Goal: Check status

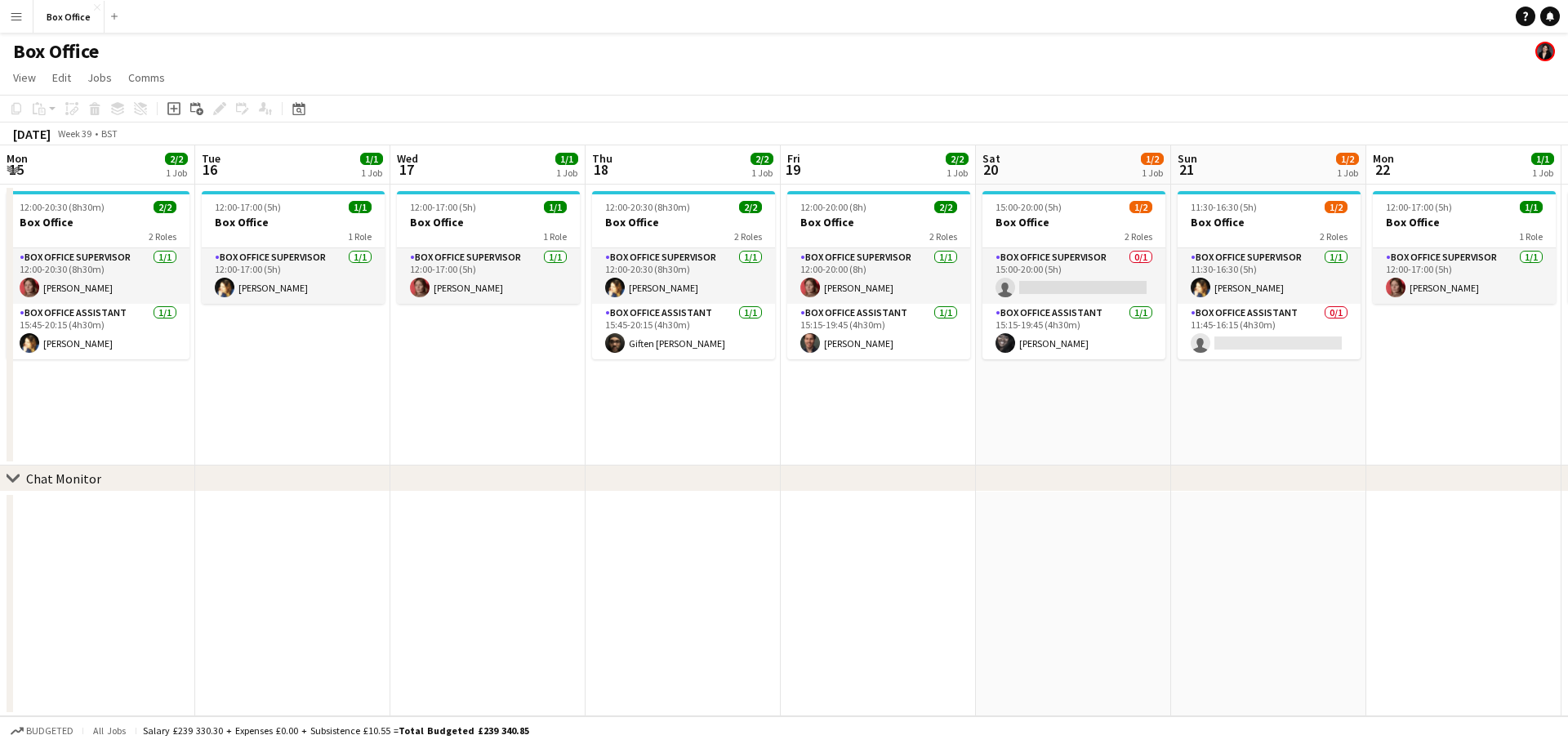
click at [1510, 391] on app-calendar-viewport "Mon 15 2/2 1 Job Tue 16 1/1 1 Job Wed 17 1/1 1 Job Thu 18 2/2 1 Job Fri 19 2/2 …" at bounding box center [784, 430] width 1568 height 571
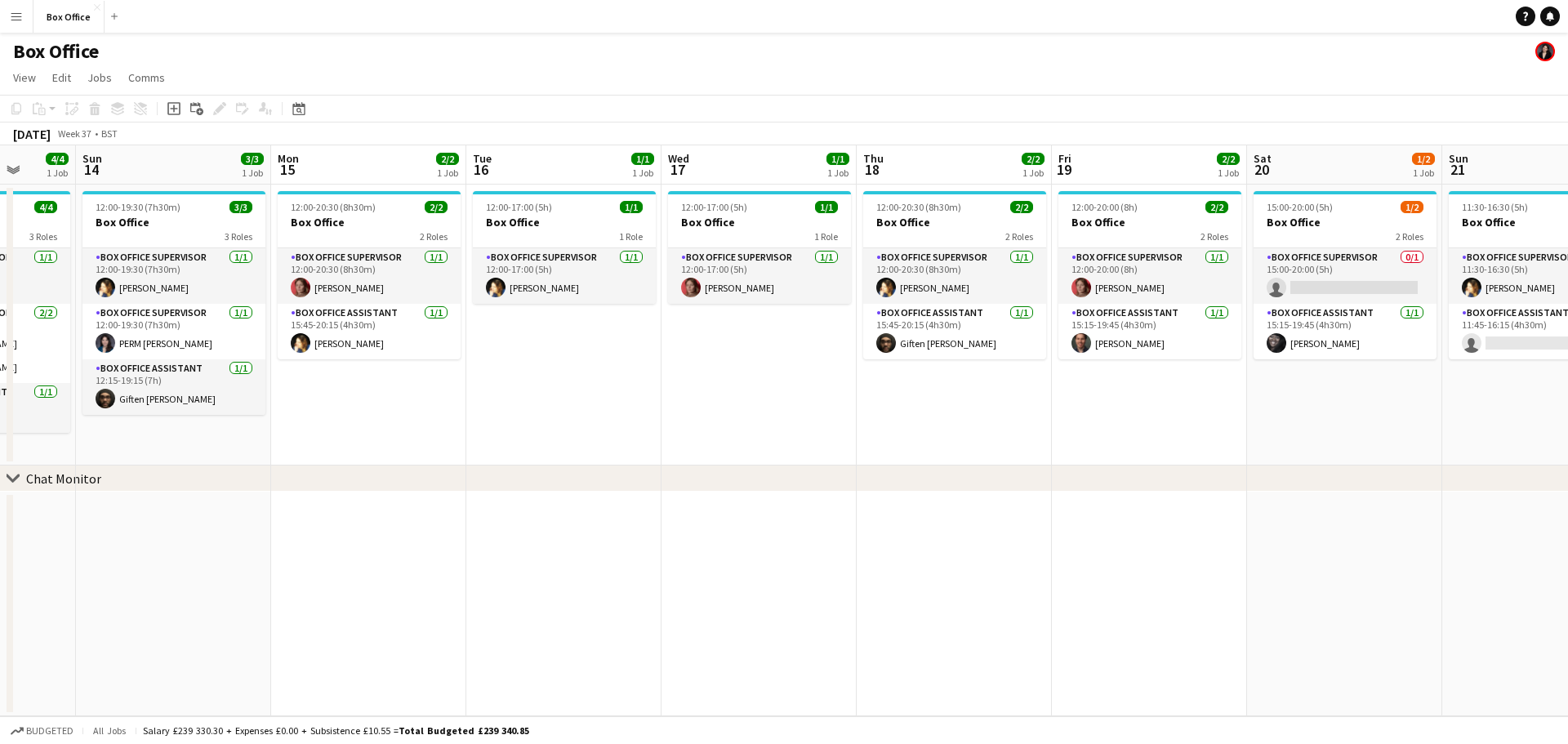
scroll to position [0, 517]
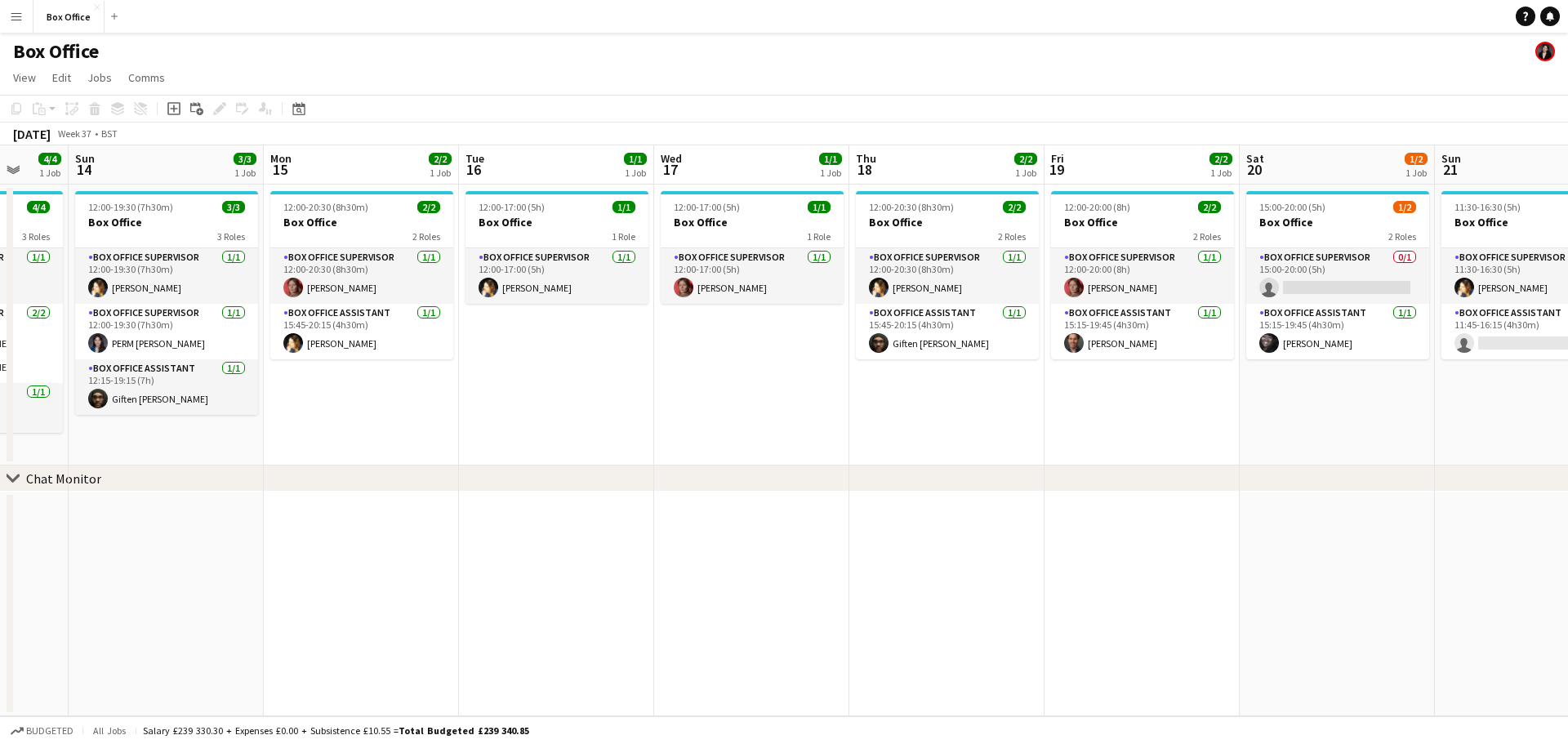
drag, startPoint x: 229, startPoint y: 417, endPoint x: 895, endPoint y: 436, distance: 666.3
click at [895, 436] on app-calendar-viewport "Thu 11 1/2 1 Job Fri 12 3/3 1 Job Sat 13 4/4 1 Job Sun 14 3/3 1 Job Mon 15 2/2 …" at bounding box center [784, 430] width 1568 height 571
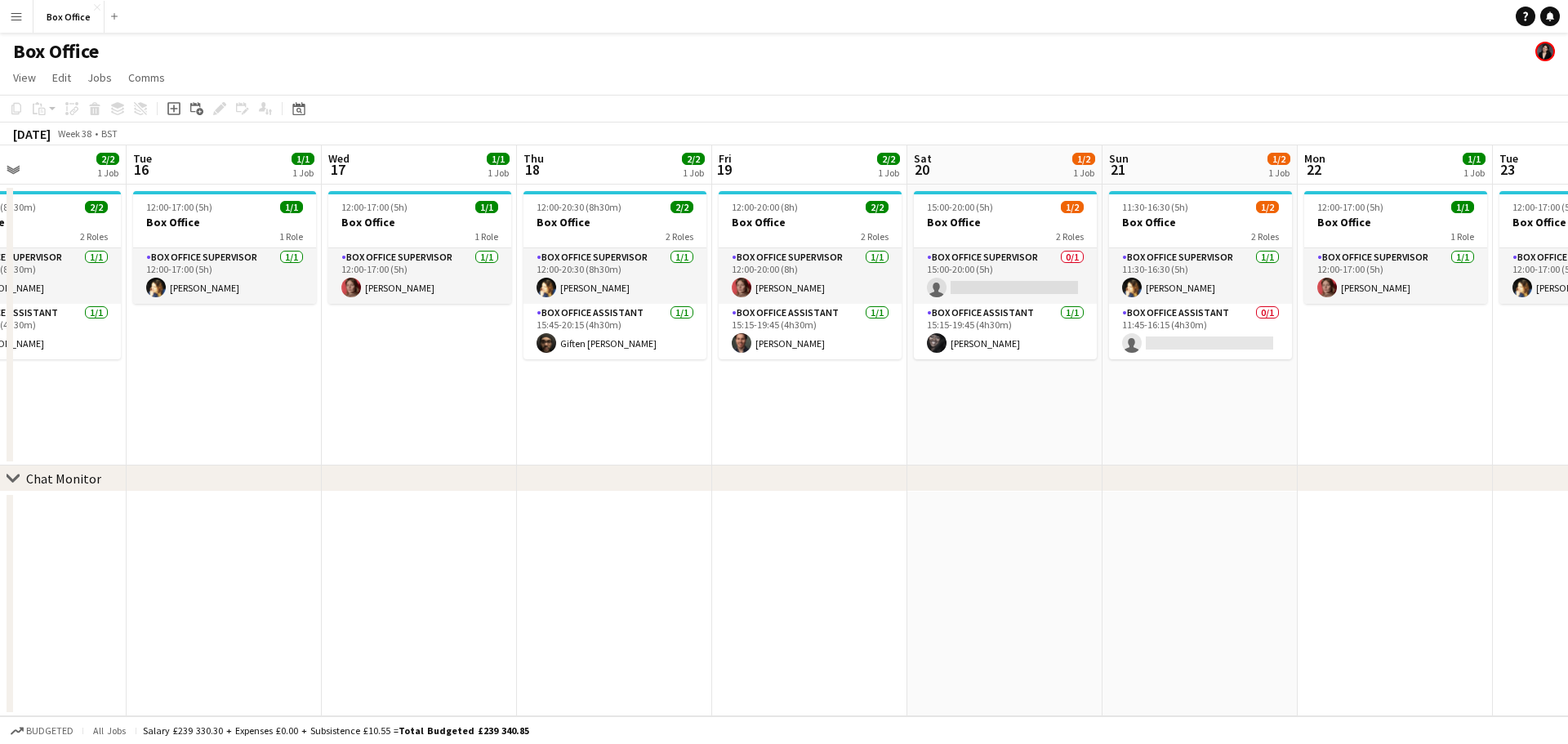
scroll to position [0, 618]
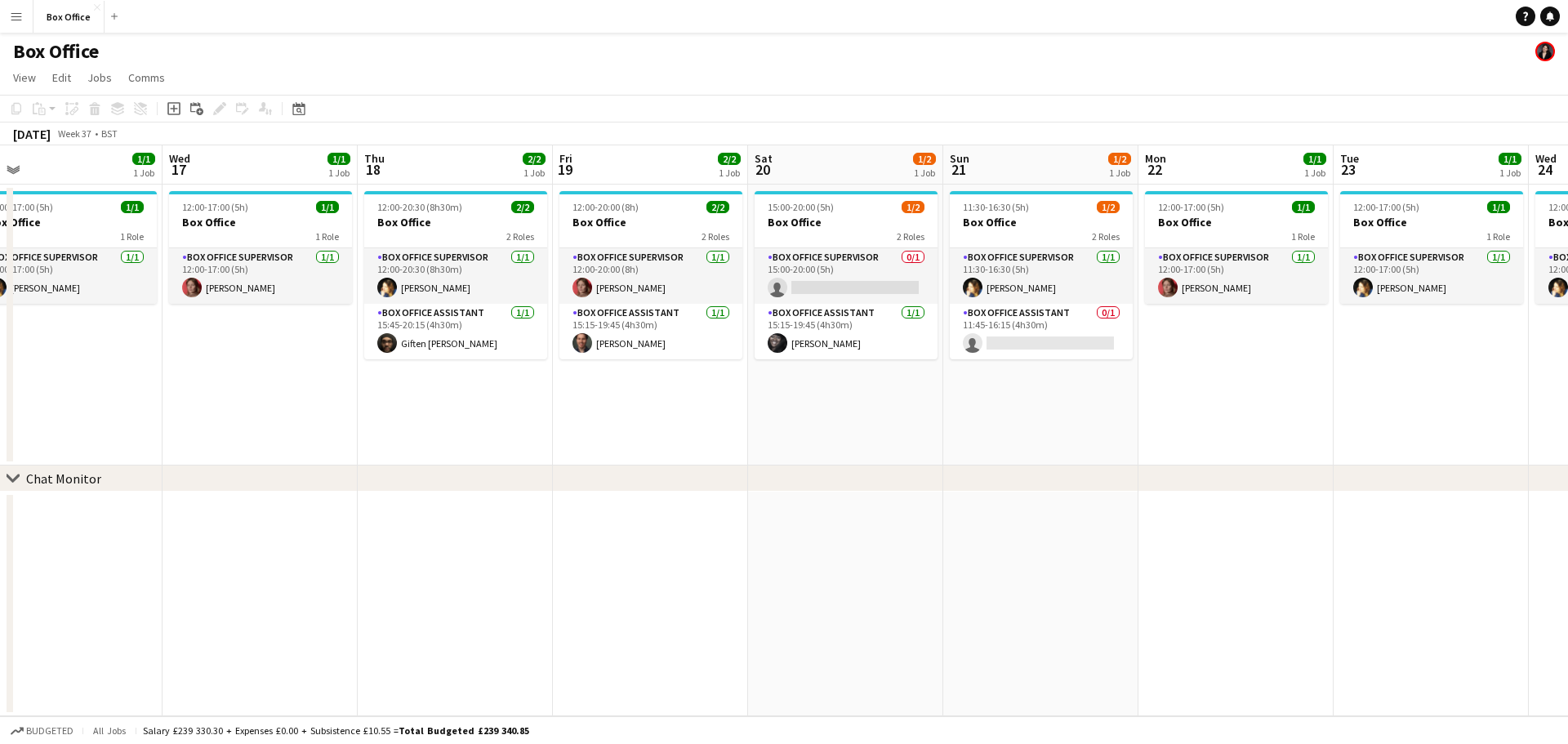
drag, startPoint x: 934, startPoint y: 437, endPoint x: 775, endPoint y: 448, distance: 159.4
click at [775, 448] on app-calendar-viewport "Sat 13 4/4 1 Job Sun 14 3/3 1 Job Mon 15 2/2 1 Job Tue 16 1/1 1 Job Wed 17 1/1 …" at bounding box center [784, 430] width 1568 height 571
click at [1006, 264] on app-card-role "Box Office Supervisor [DATE] 11:30-16:30 (5h) [PERSON_NAME]" at bounding box center [1042, 276] width 183 height 55
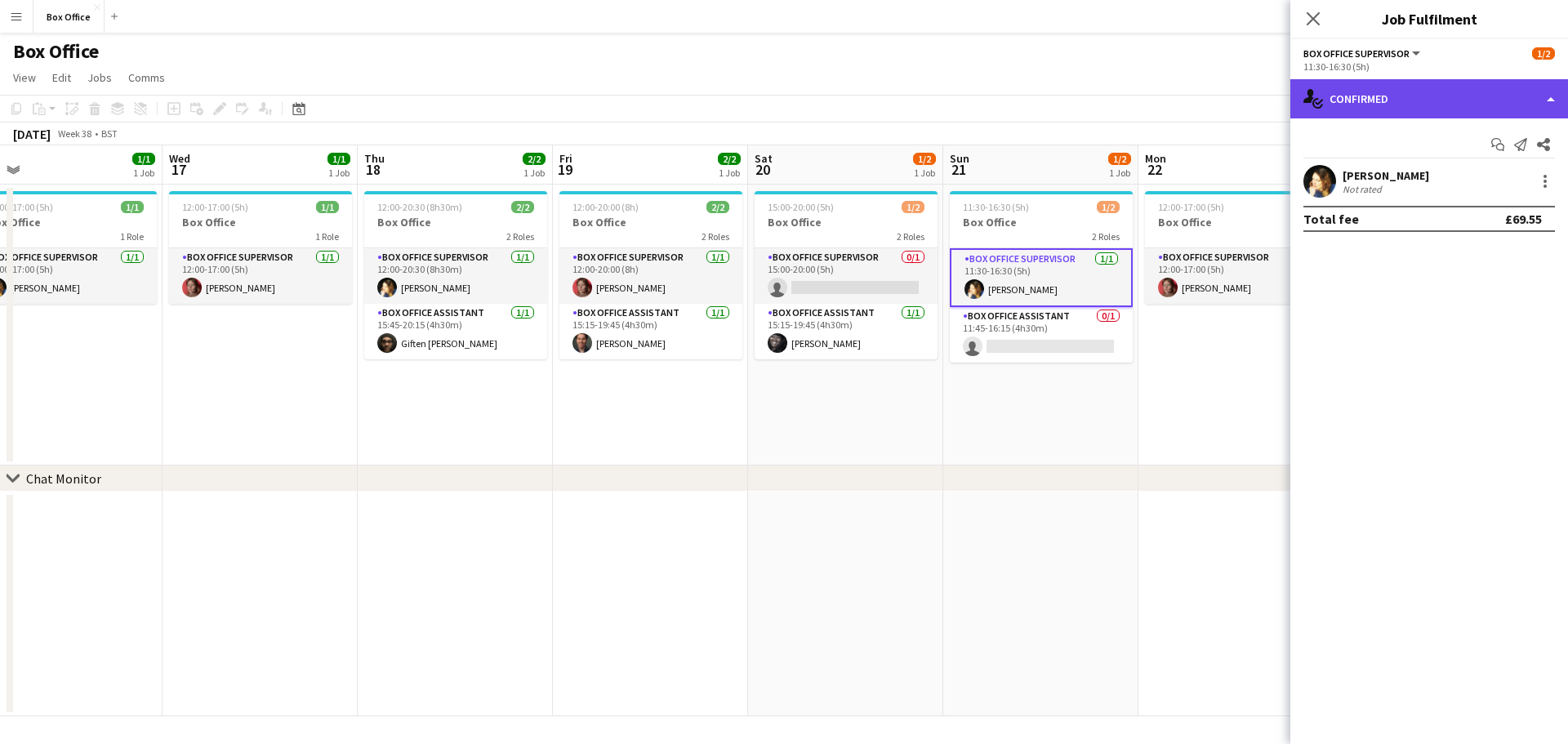
click at [1431, 96] on div "single-neutral-actions-check-2 Confirmed" at bounding box center [1429, 99] width 278 height 39
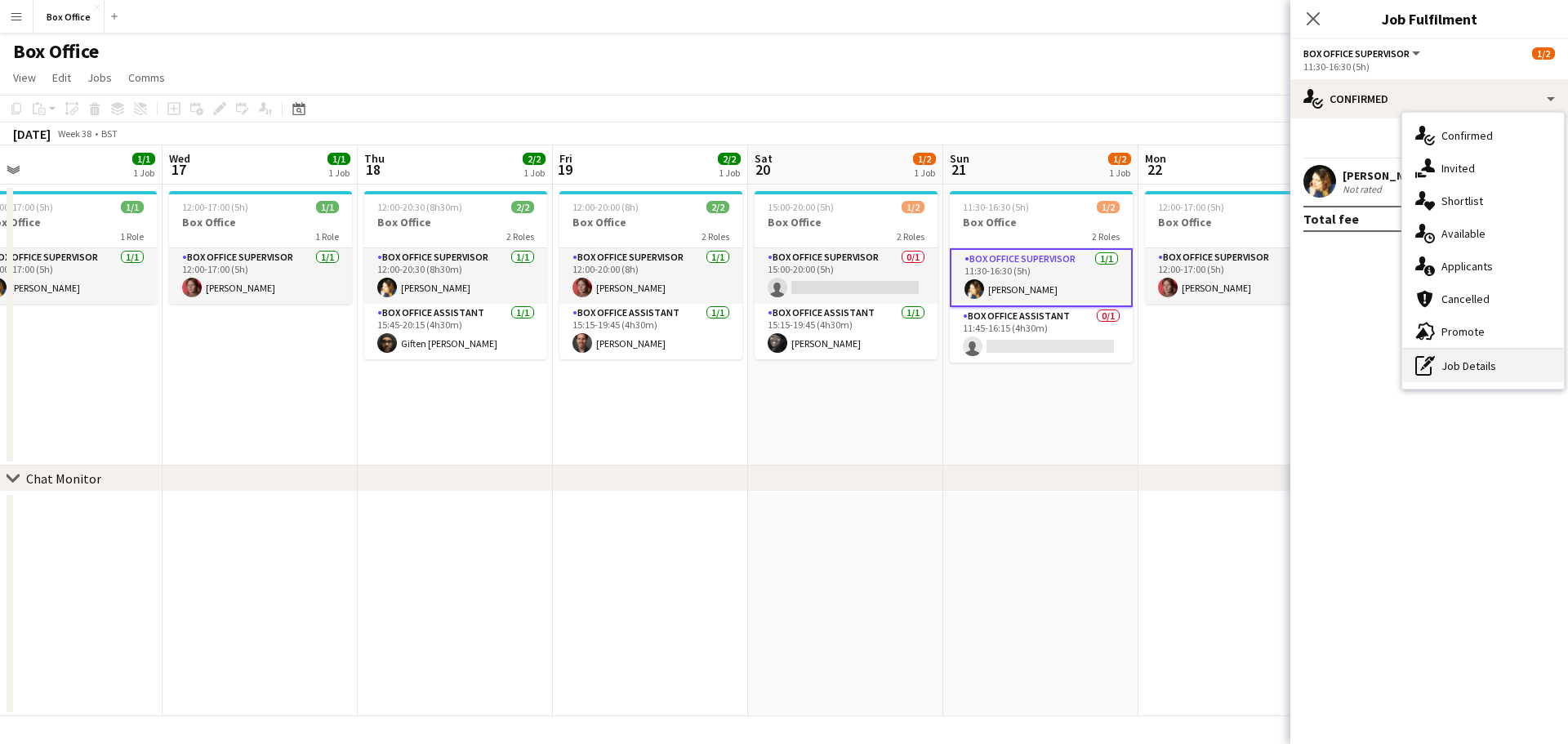
click at [1499, 368] on div "pen-write Job Details" at bounding box center [1483, 365] width 162 height 33
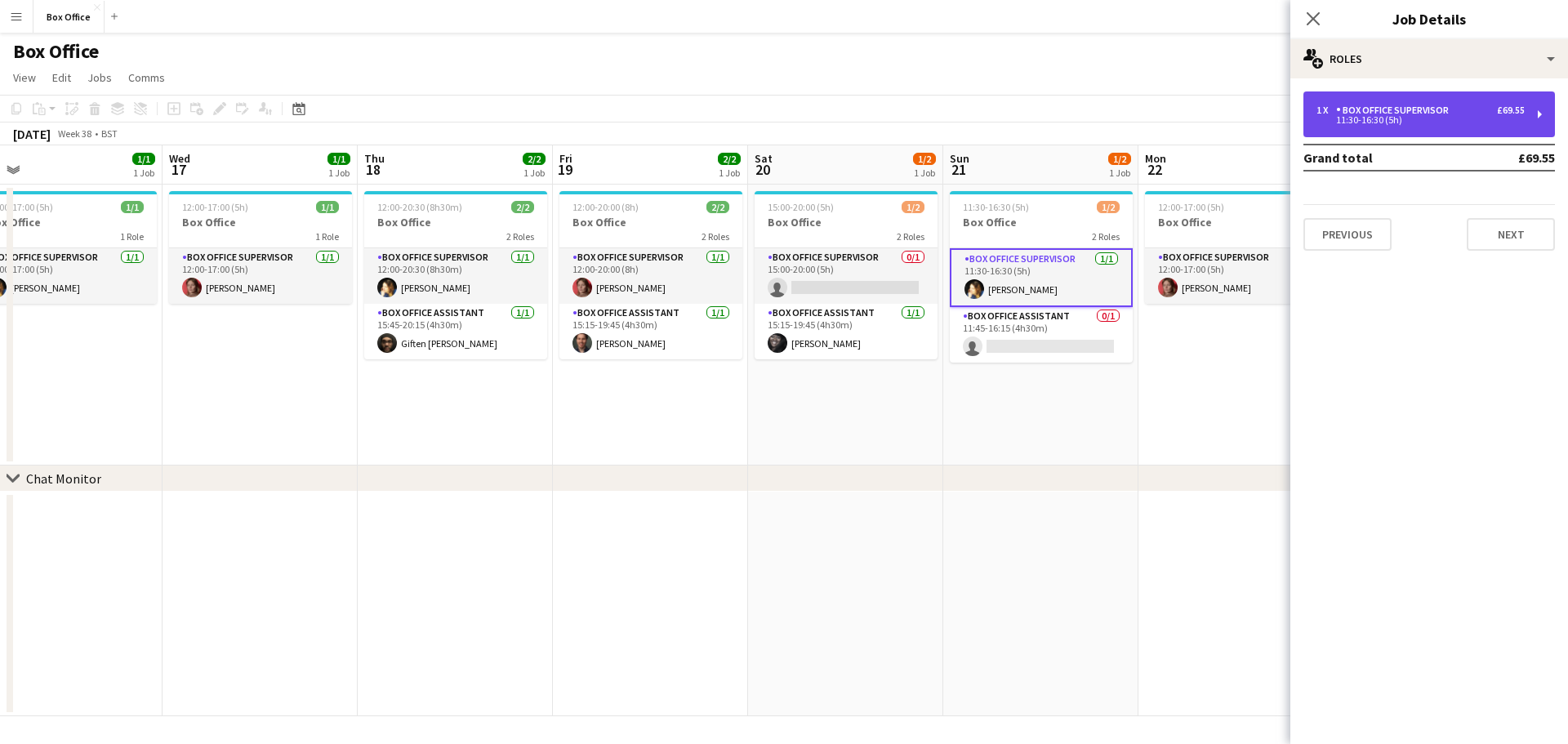
click at [1415, 120] on div "11:30-16:30 (5h)" at bounding box center [1420, 120] width 209 height 8
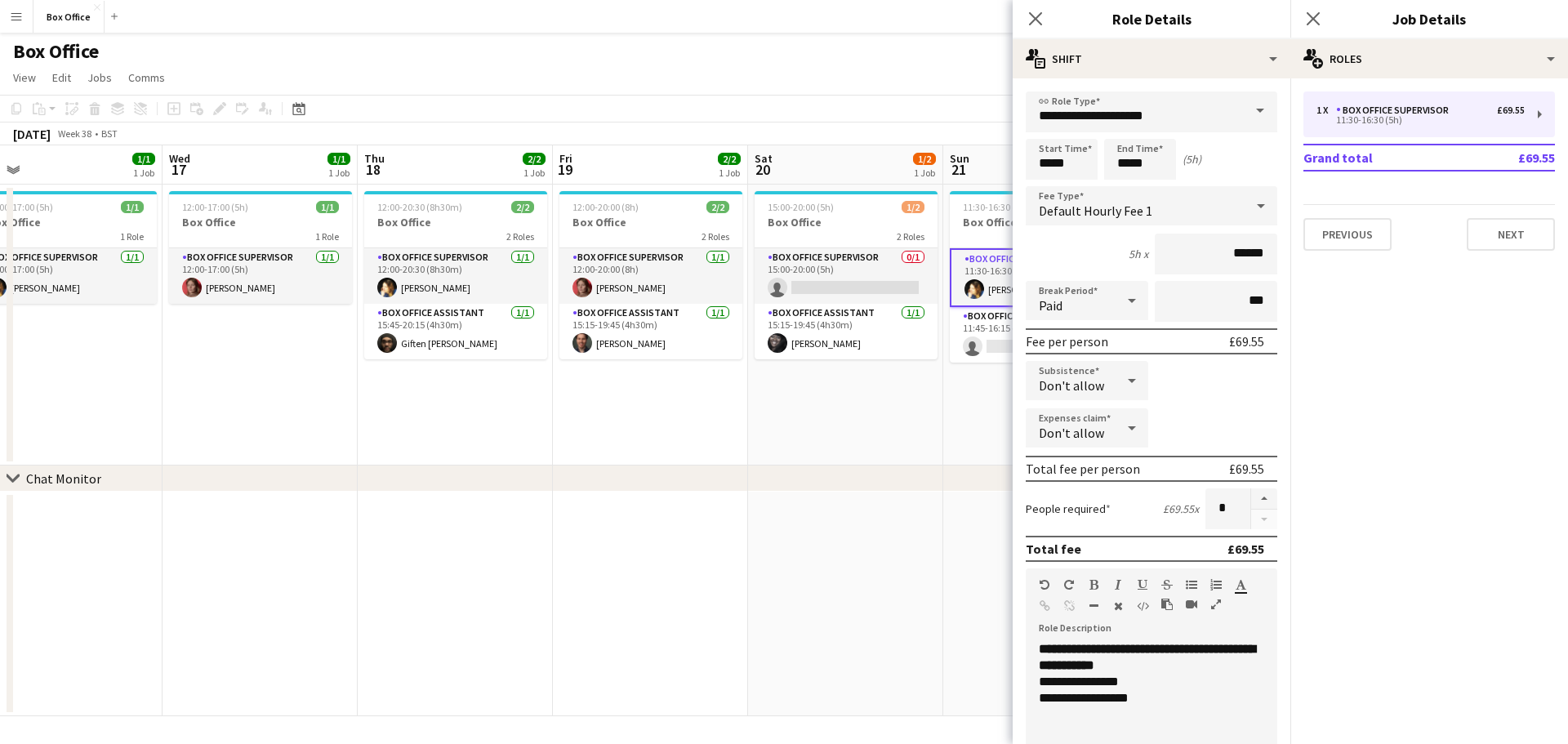
click at [833, 390] on app-date-cell "15:00-20:00 (5h) 1/2 Box Office 2 Roles Box Office Supervisor 0/1 15:00-20:00 (…" at bounding box center [845, 324] width 195 height 280
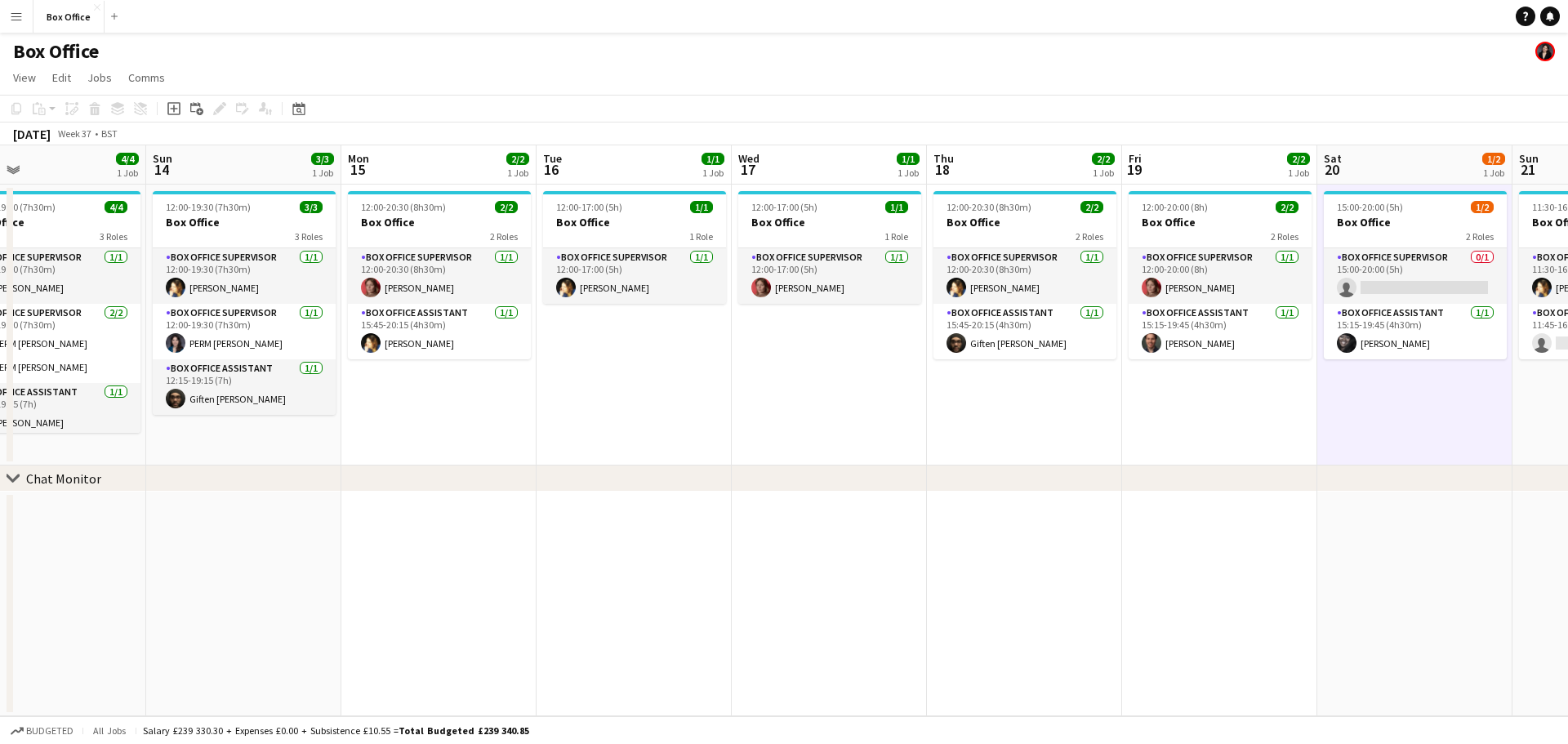
scroll to position [0, 441]
drag, startPoint x: 726, startPoint y: 373, endPoint x: 771, endPoint y: 371, distance: 45.0
click at [771, 371] on app-calendar-viewport "Thu 11 1/2 1 Job Fri 12 3/3 1 Job Sat 13 4/4 1 Job Sun 14 3/3 1 Job Mon 15 2/2 …" at bounding box center [784, 430] width 1568 height 571
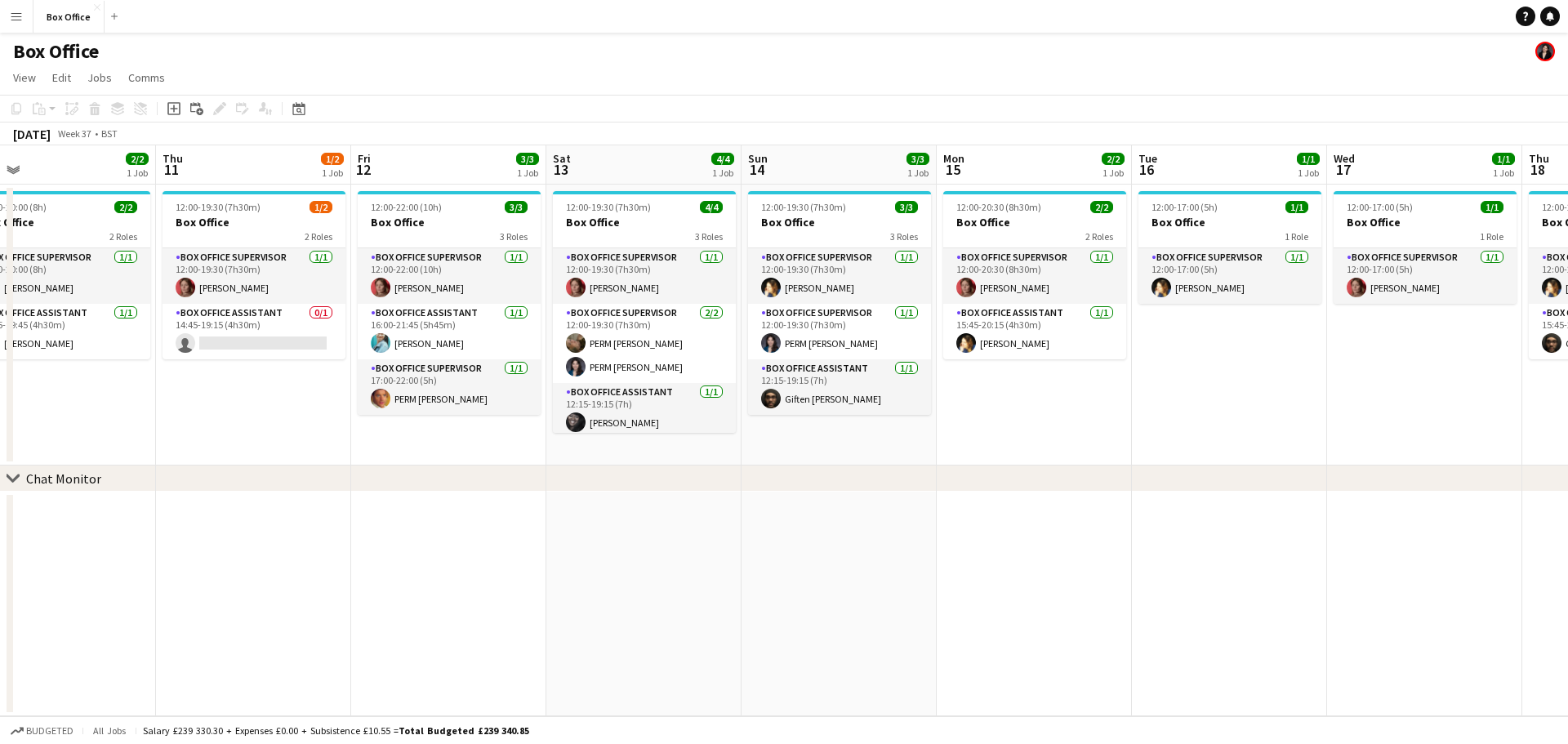
scroll to position [0, 426]
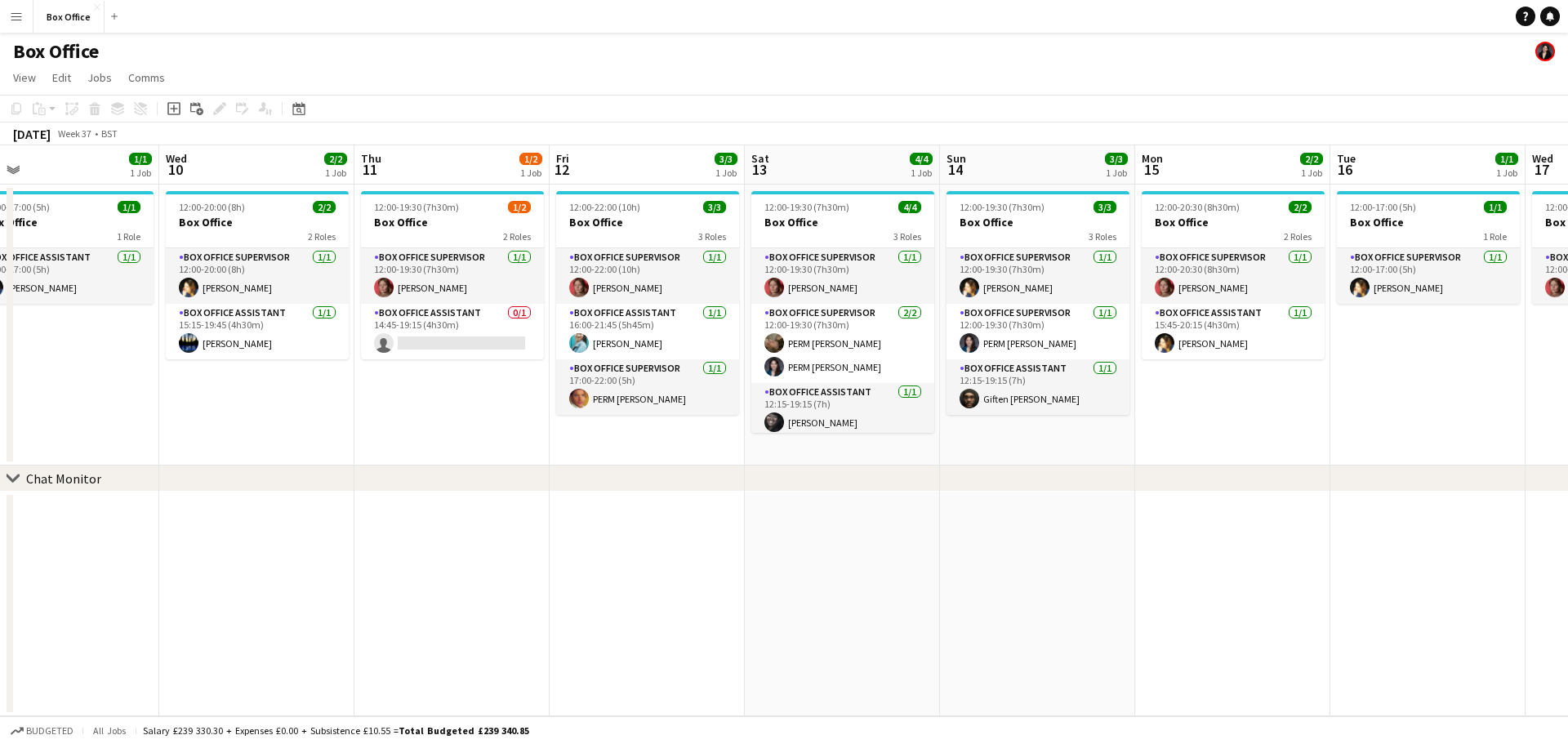
drag, startPoint x: 629, startPoint y: 415, endPoint x: 1424, endPoint y: 358, distance: 797.0
click at [1424, 358] on app-calendar-viewport "Sun 7 4/4 2 Jobs Mon 8 1/1 1 Job Tue 9 1/1 1 Job Wed 10 2/2 1 Job Thu 11 1/2 1 …" at bounding box center [784, 430] width 1568 height 571
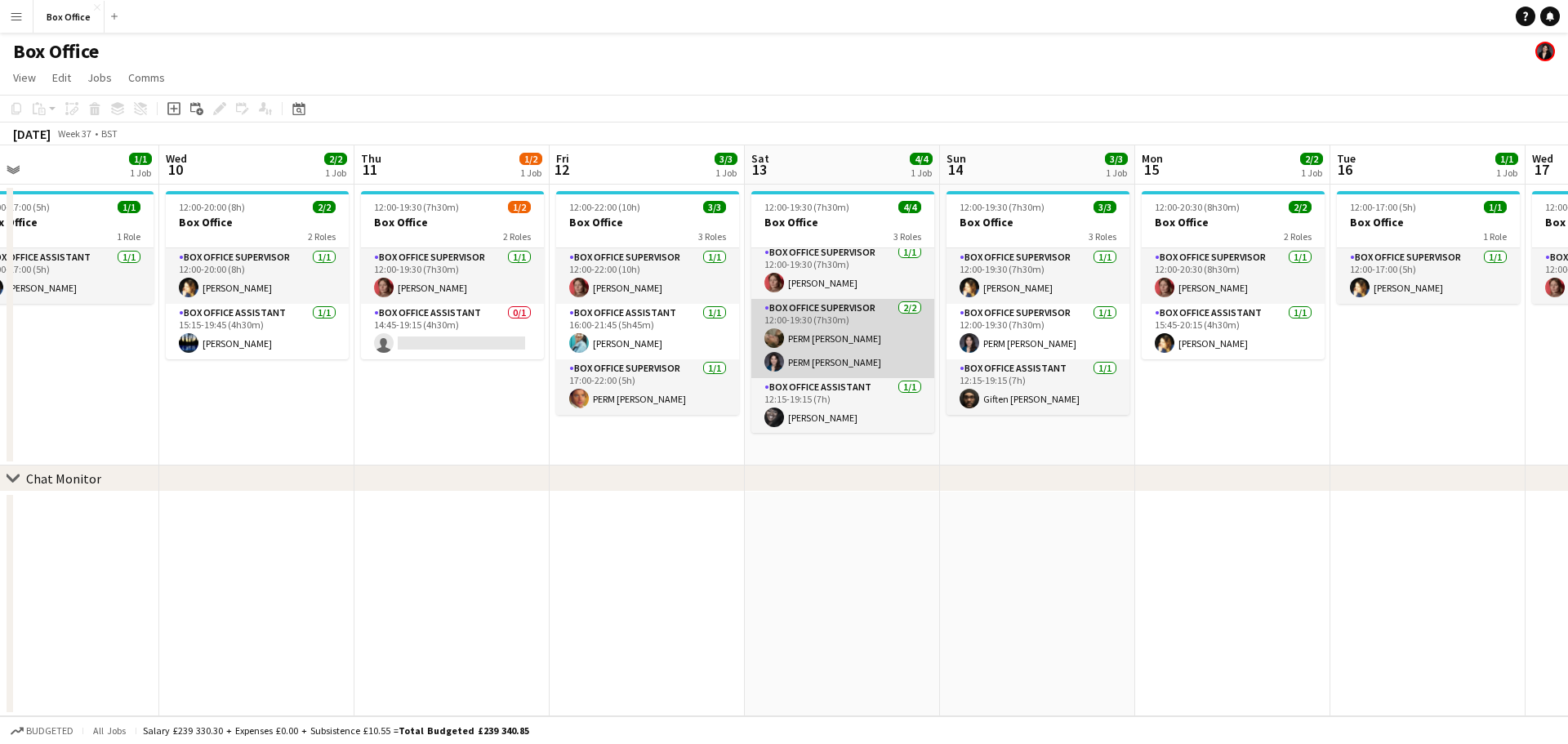
scroll to position [6, 0]
